Goal: Task Accomplishment & Management: Use online tool/utility

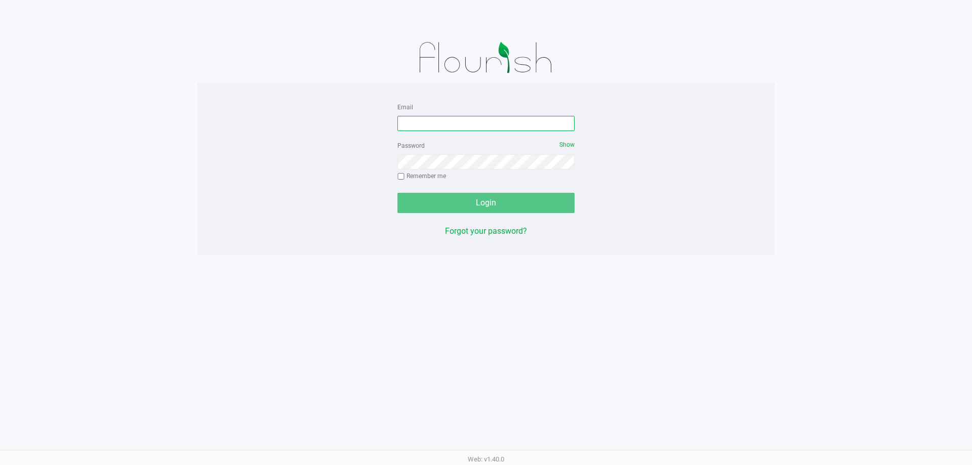
click at [471, 126] on input "Email" at bounding box center [486, 123] width 177 height 15
type input "[EMAIL_ADDRESS][DOMAIN_NAME]"
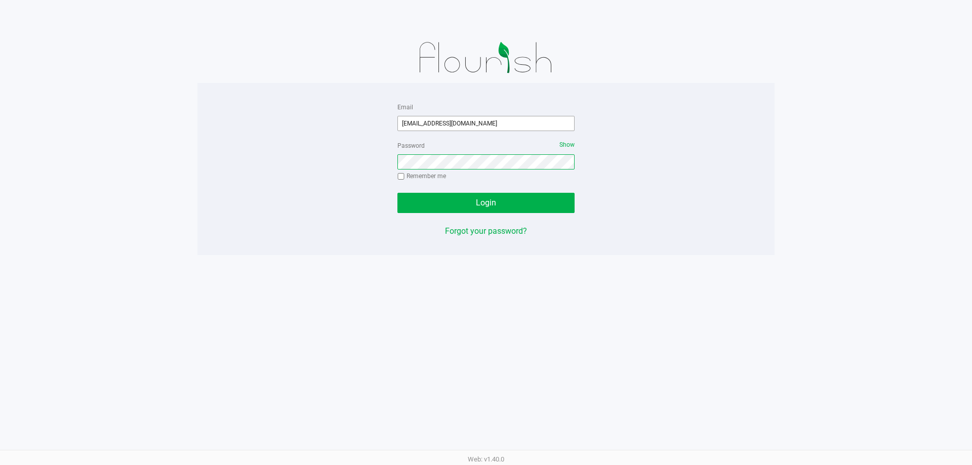
click at [398, 193] on button "Login" at bounding box center [486, 203] width 177 height 20
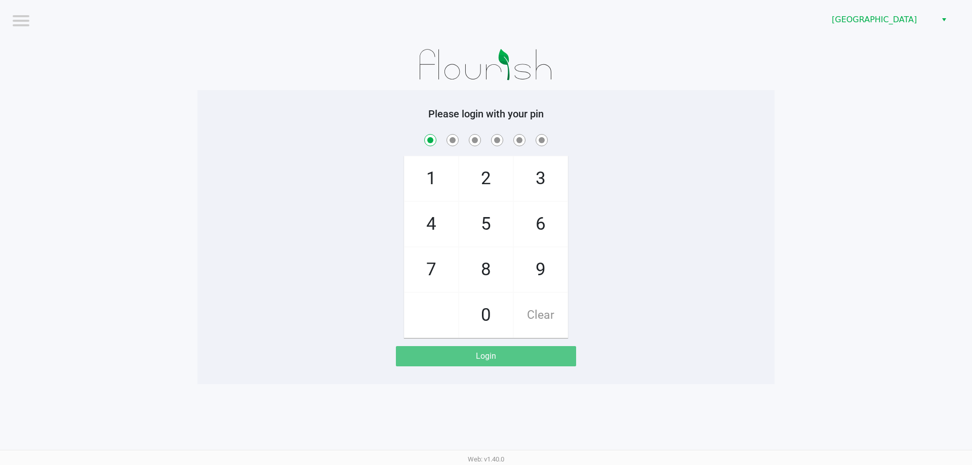
checkbox input "true"
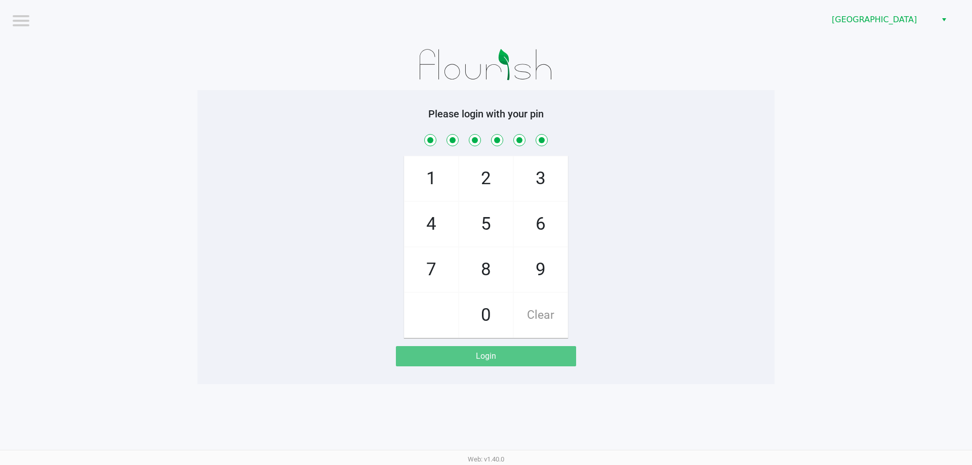
checkbox input "true"
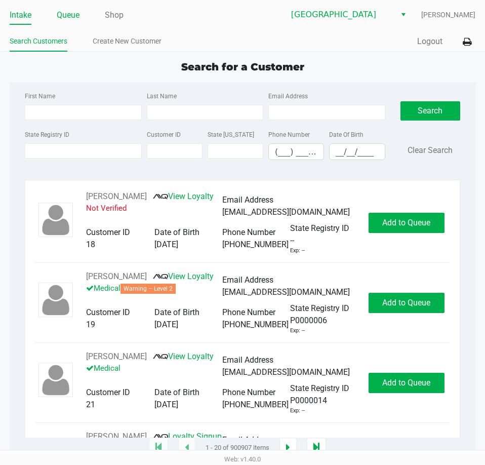
click at [75, 16] on link "Queue" at bounding box center [68, 15] width 23 height 14
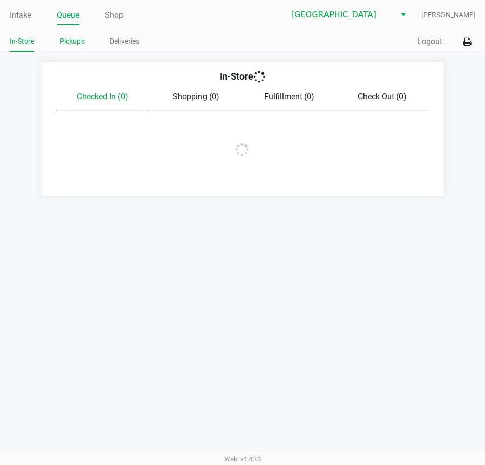
click at [71, 41] on link "Pickups" at bounding box center [72, 41] width 25 height 13
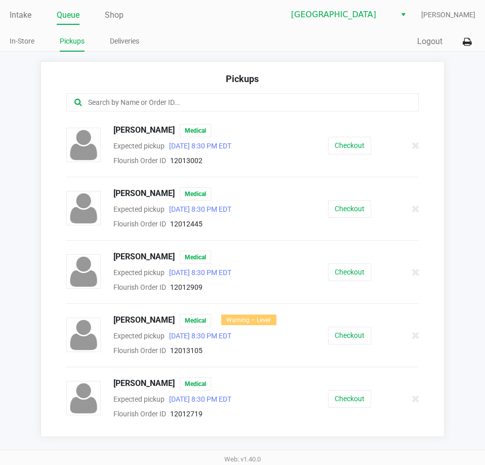
click at [121, 105] on input "text" at bounding box center [238, 103] width 303 height 12
click at [319, 137] on div "Checkout" at bounding box center [350, 146] width 92 height 18
click at [335, 145] on button "Checkout" at bounding box center [349, 146] width 43 height 18
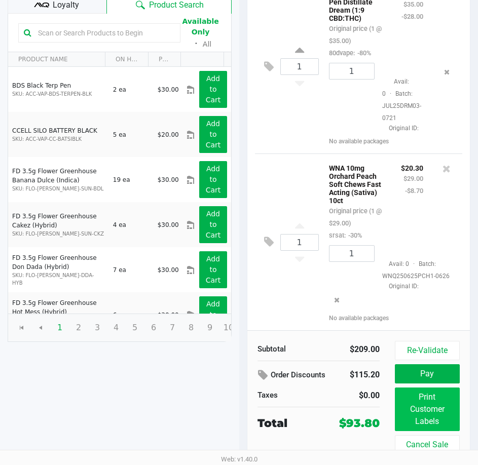
scroll to position [693, 0]
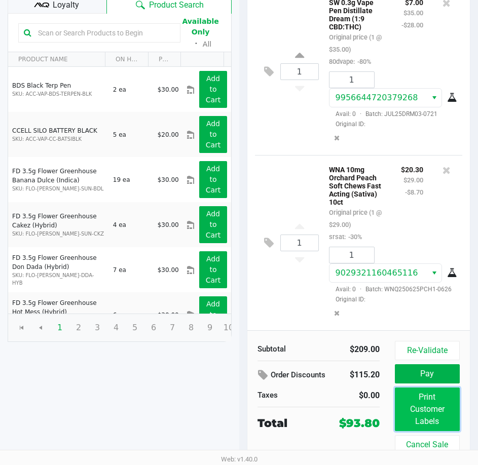
click at [426, 407] on button "Print Customer Labels" at bounding box center [426, 409] width 65 height 44
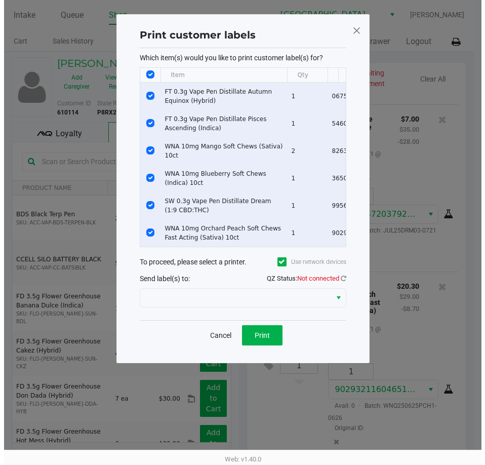
scroll to position [0, 0]
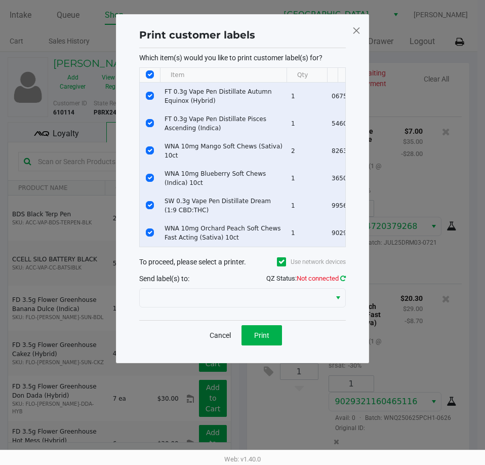
click at [345, 282] on icon at bounding box center [343, 278] width 6 height 7
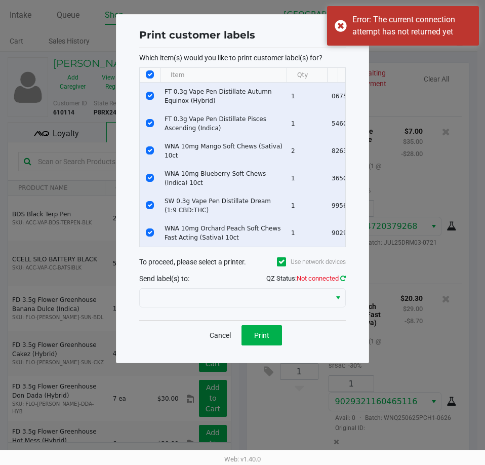
click at [343, 282] on icon at bounding box center [343, 278] width 6 height 7
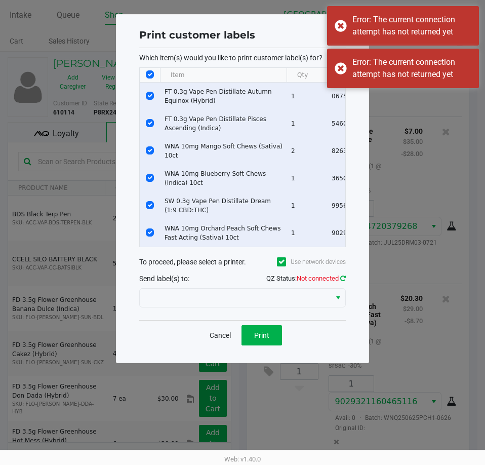
click at [343, 282] on icon at bounding box center [343, 278] width 6 height 7
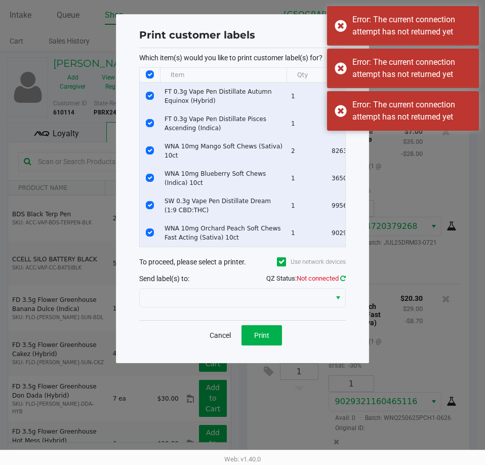
click at [343, 282] on icon at bounding box center [343, 278] width 6 height 7
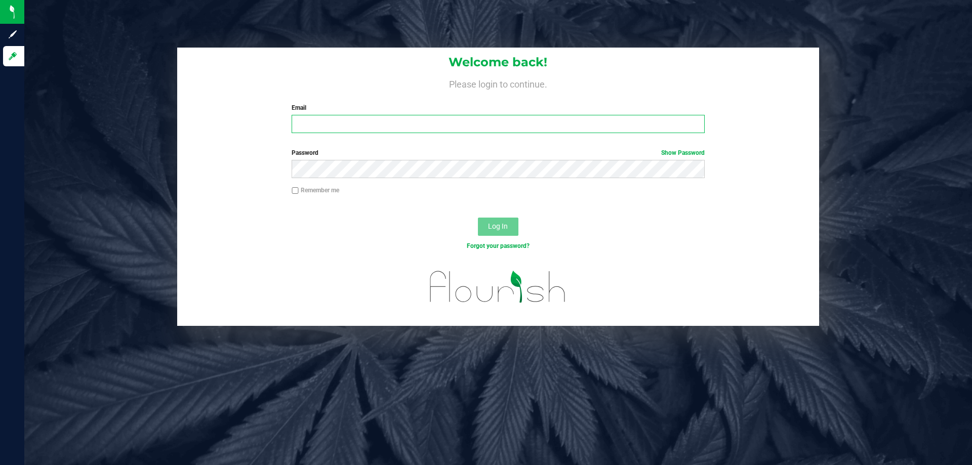
click at [311, 125] on input "Email" at bounding box center [498, 124] width 413 height 18
type input "[EMAIL_ADDRESS][DOMAIN_NAME]"
click at [478, 218] on button "Log In" at bounding box center [498, 227] width 41 height 18
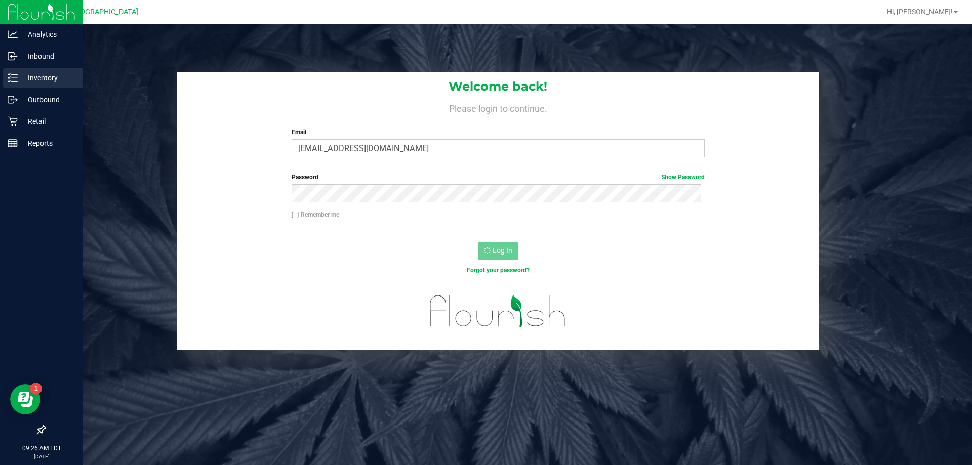
click at [42, 76] on p "Inventory" at bounding box center [48, 78] width 61 height 12
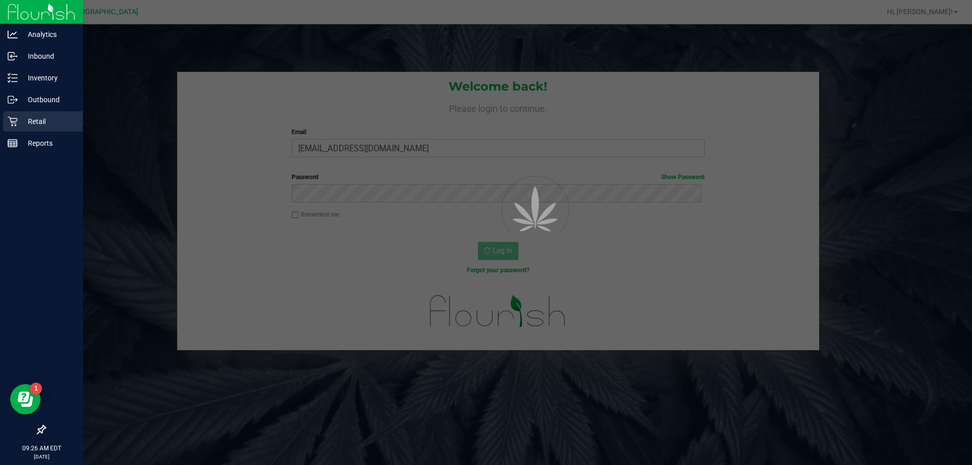
click at [36, 121] on p "Retail" at bounding box center [48, 121] width 61 height 12
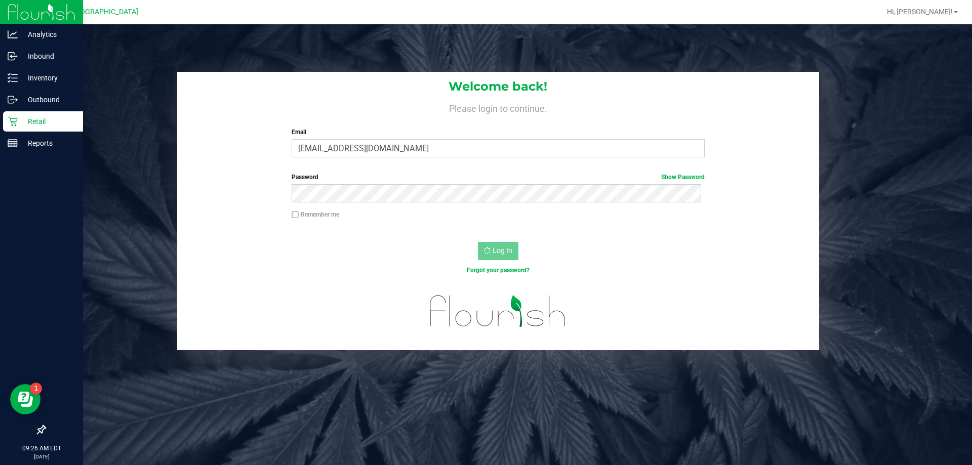
click at [37, 121] on p "Retail" at bounding box center [48, 121] width 61 height 12
click at [61, 77] on p "Inventory" at bounding box center [48, 78] width 61 height 12
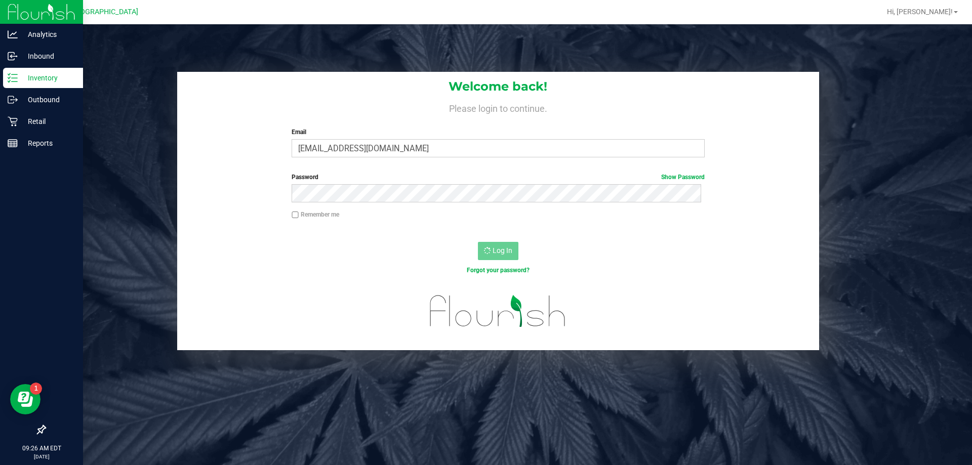
click at [51, 77] on p "Inventory" at bounding box center [48, 78] width 61 height 12
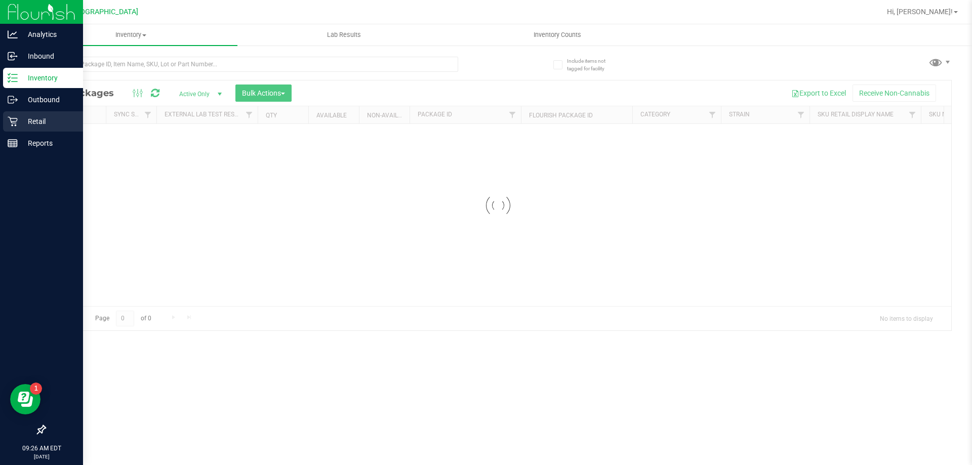
click at [35, 120] on p "Retail" at bounding box center [48, 121] width 61 height 12
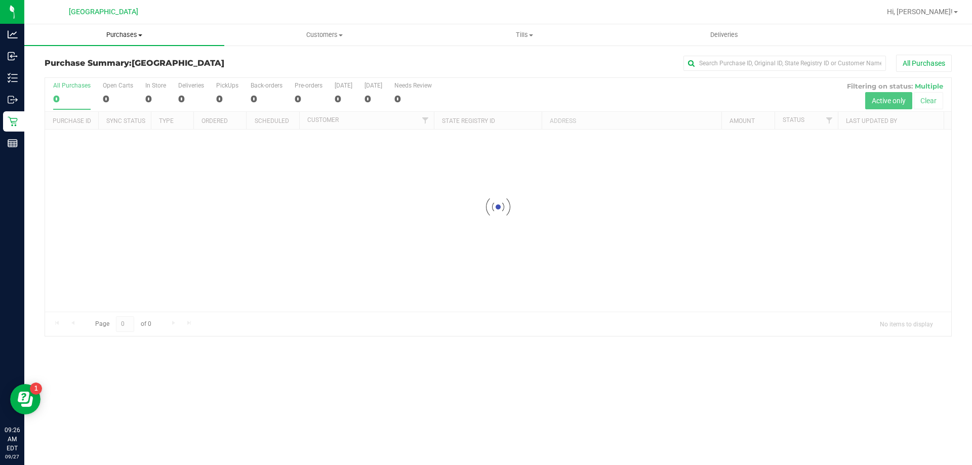
click at [115, 38] on span "Purchases" at bounding box center [124, 34] width 200 height 9
click at [78, 77] on span "Fulfillment" at bounding box center [55, 73] width 63 height 9
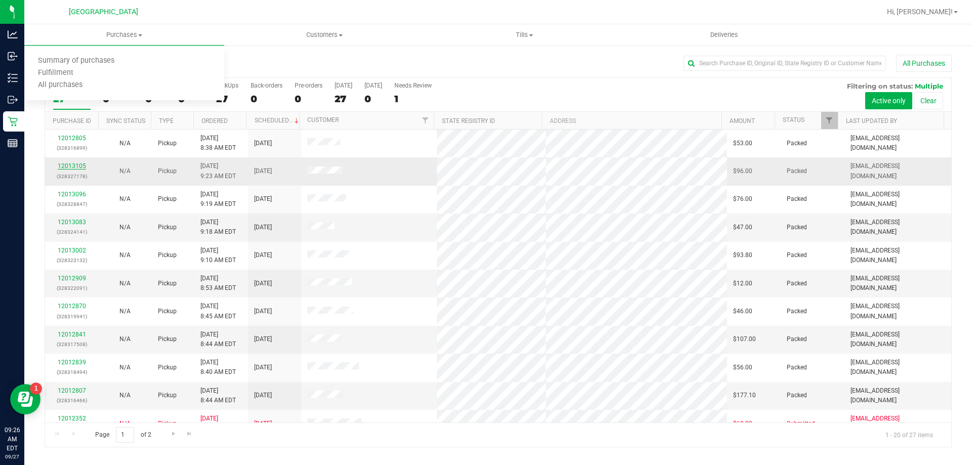
click at [72, 166] on link "12013105" at bounding box center [72, 166] width 28 height 7
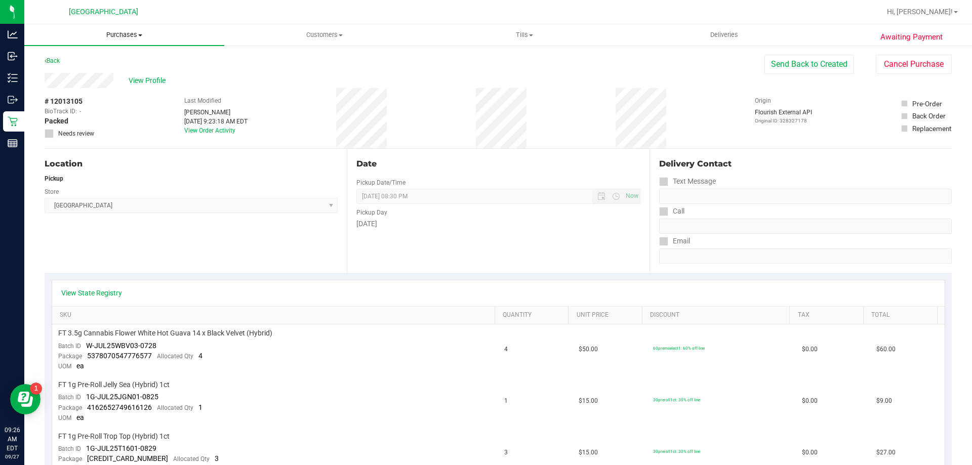
click at [132, 34] on span "Purchases" at bounding box center [124, 34] width 200 height 9
click at [88, 60] on span "Summary of purchases" at bounding box center [76, 61] width 104 height 9
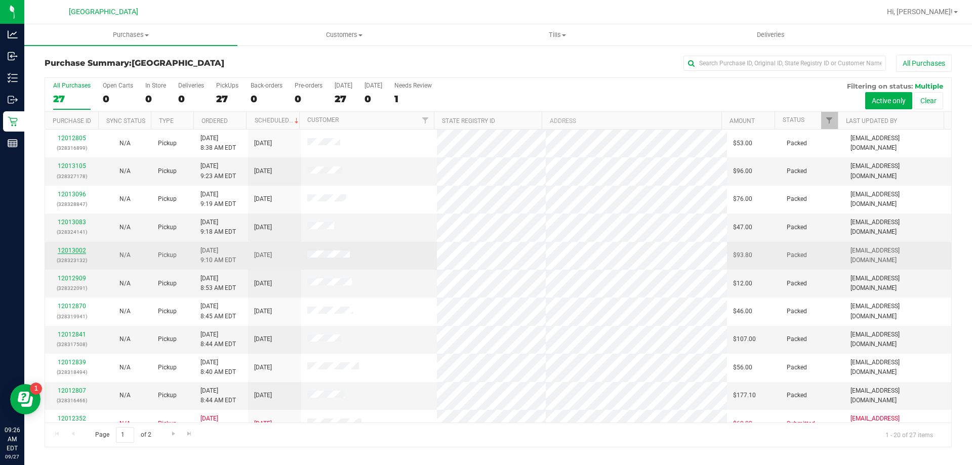
click at [78, 250] on link "12013002" at bounding box center [72, 250] width 28 height 7
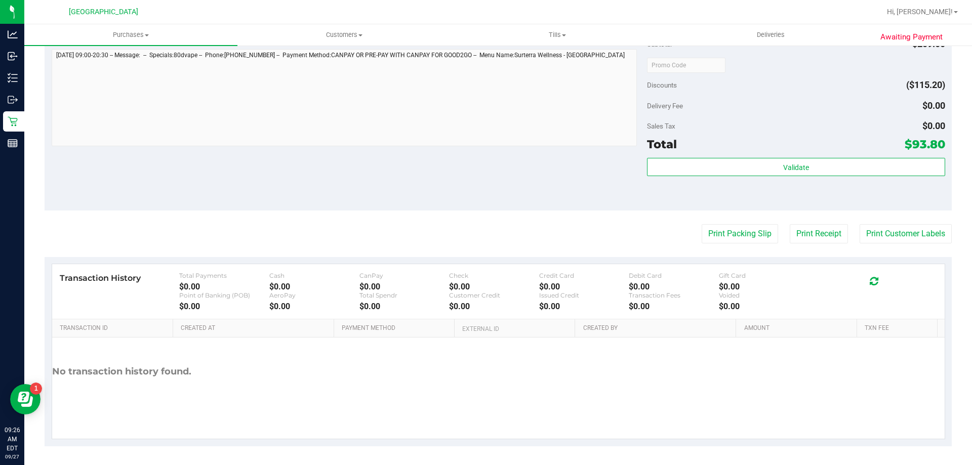
scroll to position [614, 0]
click at [892, 232] on button "Print Customer Labels" at bounding box center [906, 232] width 92 height 19
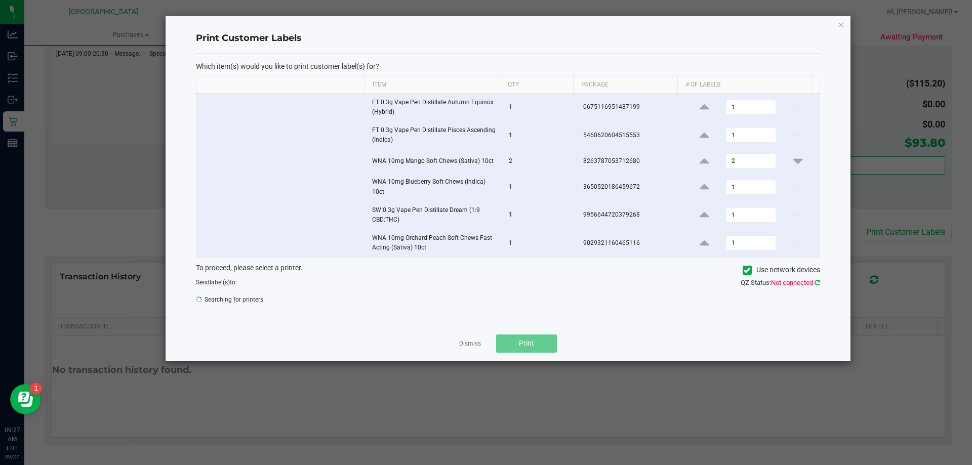
click at [817, 283] on icon at bounding box center [818, 283] width 6 height 7
click at [820, 283] on icon at bounding box center [818, 283] width 6 height 7
click at [816, 280] on icon at bounding box center [818, 283] width 6 height 7
click at [818, 283] on icon at bounding box center [818, 283] width 6 height 7
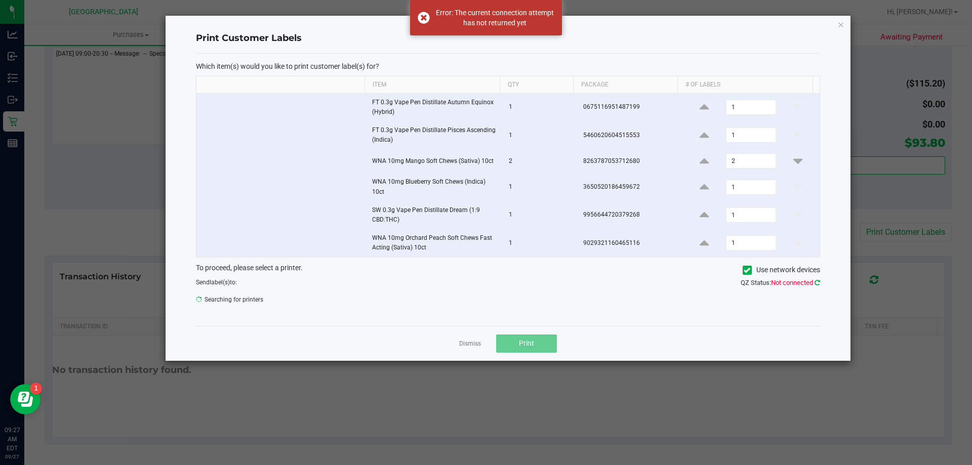
click at [818, 283] on icon at bounding box center [818, 283] width 6 height 7
click at [818, 282] on icon at bounding box center [818, 283] width 6 height 7
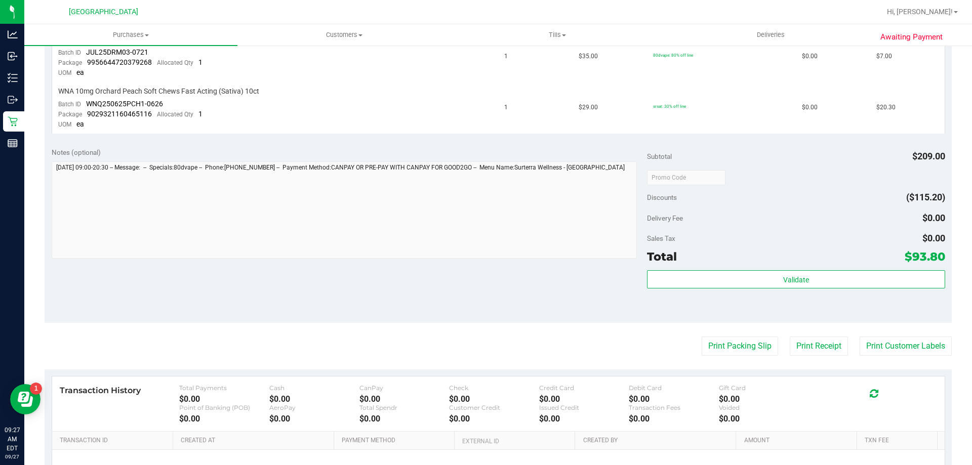
scroll to position [614, 0]
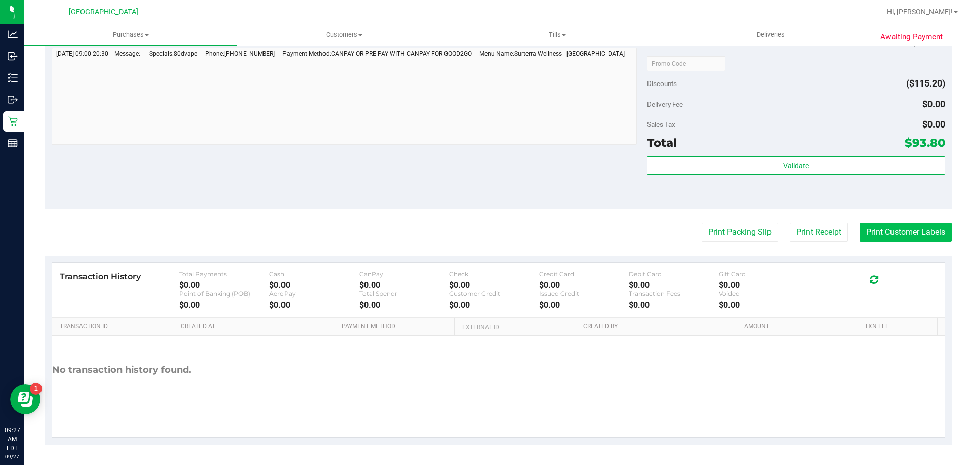
click at [880, 234] on button "Print Customer Labels" at bounding box center [906, 232] width 92 height 19
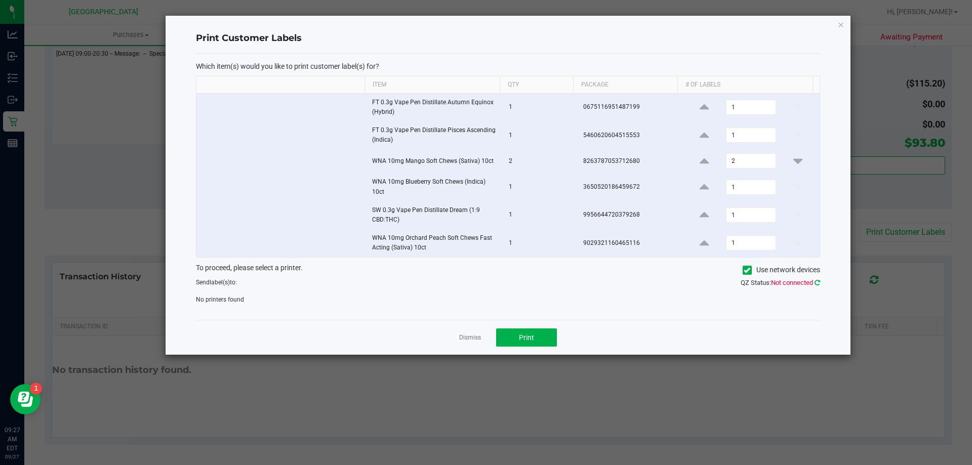
click at [817, 283] on icon at bounding box center [818, 283] width 6 height 7
click at [818, 282] on icon at bounding box center [818, 283] width 6 height 7
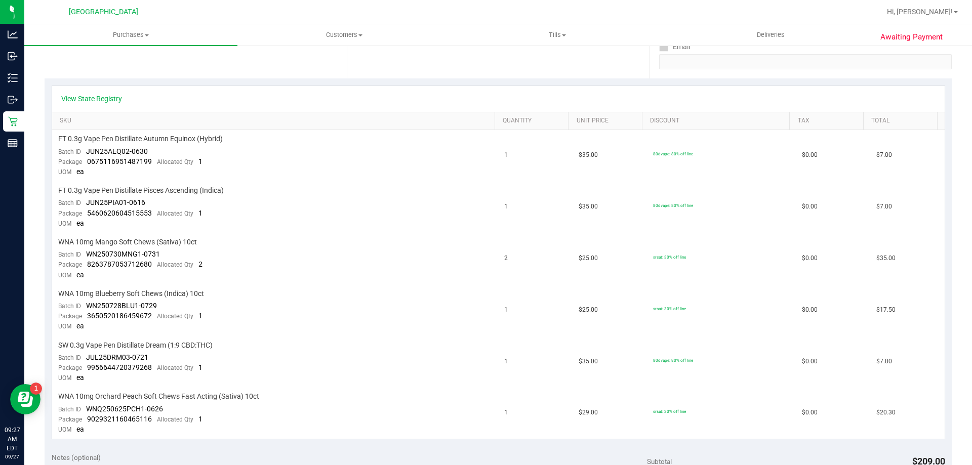
scroll to position [456, 0]
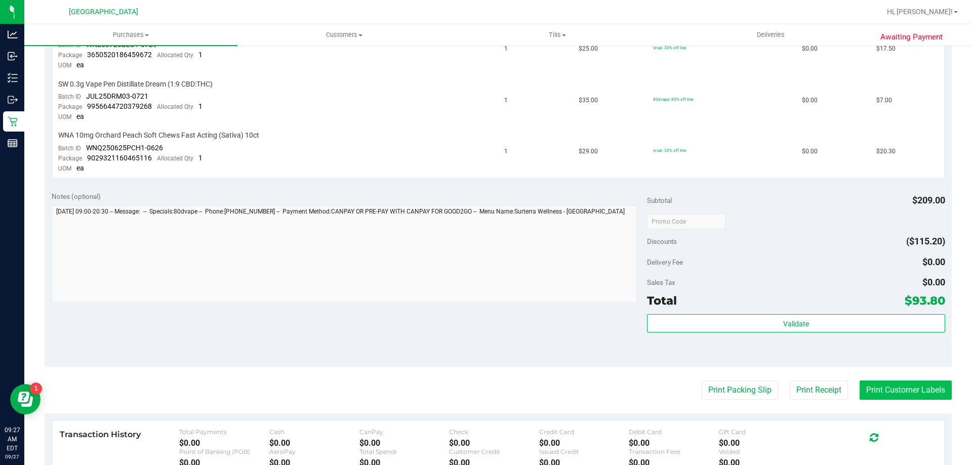
click at [875, 392] on button "Print Customer Labels" at bounding box center [906, 390] width 92 height 19
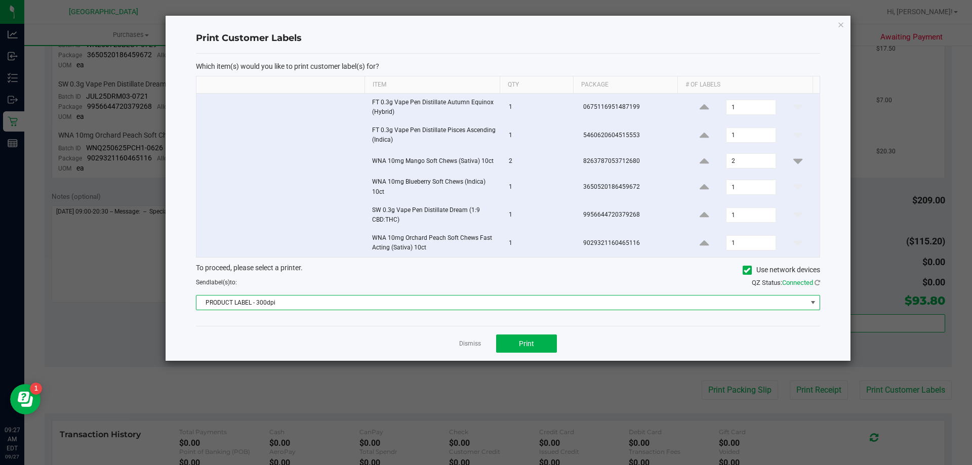
click at [599, 302] on span "PRODUCT LABEL - 300dpi" at bounding box center [501, 303] width 611 height 14
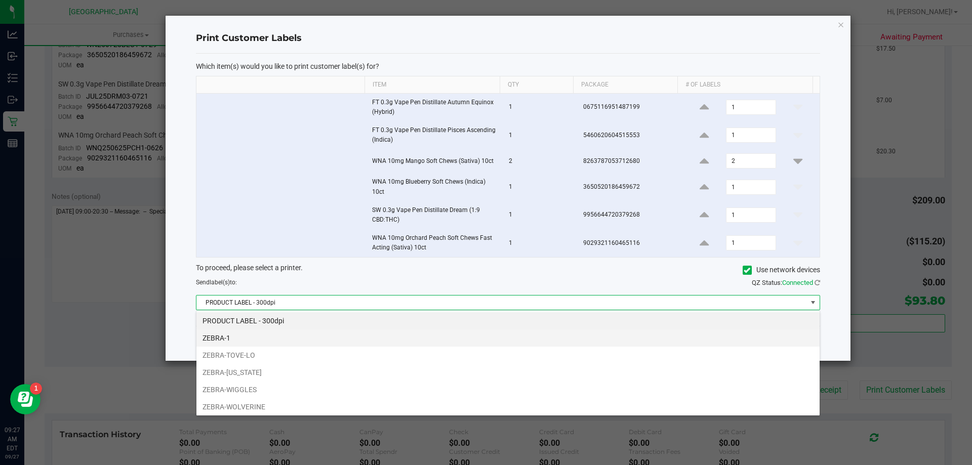
scroll to position [15, 624]
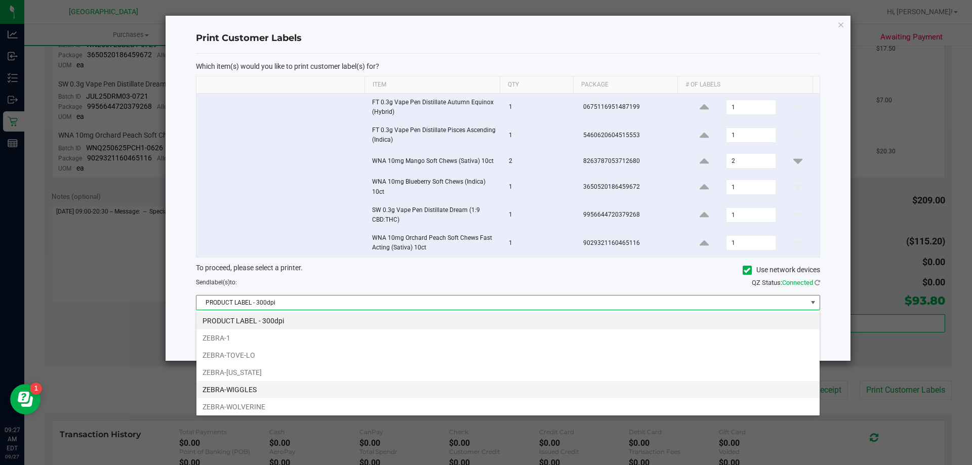
click at [285, 388] on li "ZEBRA-WIGGLES" at bounding box center [507, 389] width 623 height 17
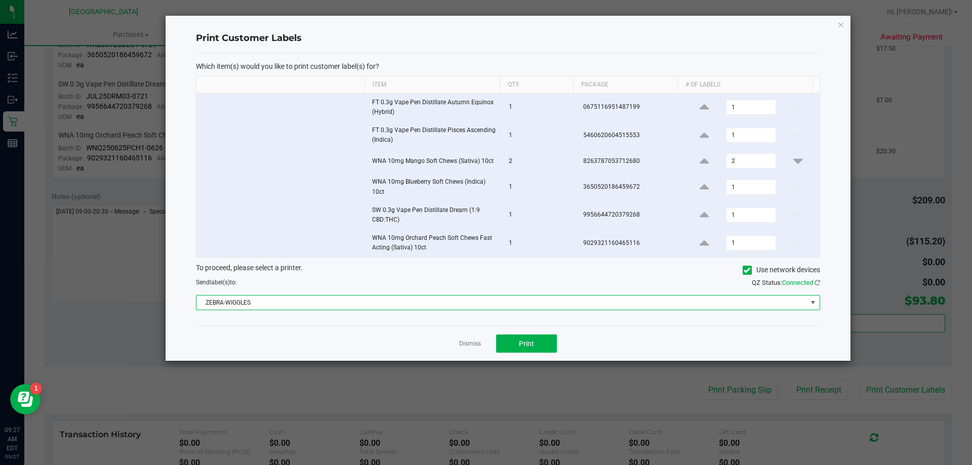
click at [349, 341] on div "Dismiss Print" at bounding box center [508, 343] width 624 height 35
click at [532, 339] on button "Print" at bounding box center [526, 344] width 61 height 18
click at [842, 27] on icon "button" at bounding box center [841, 24] width 7 height 12
